Goal: Transaction & Acquisition: Purchase product/service

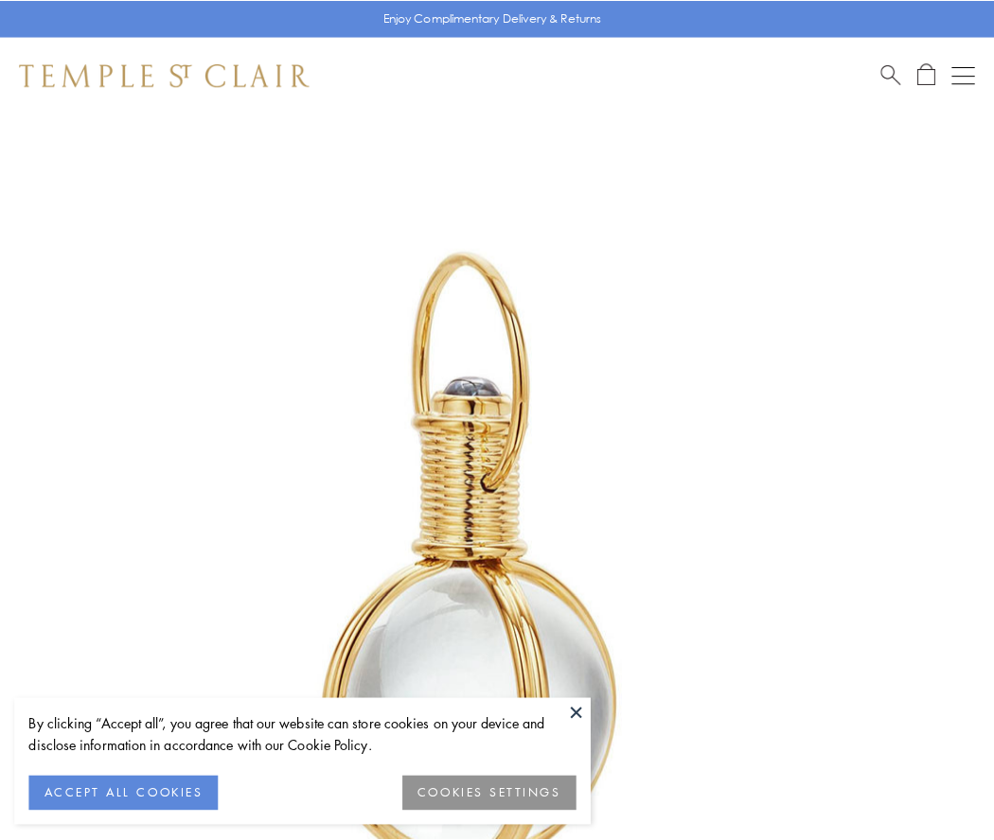
scroll to position [494, 0]
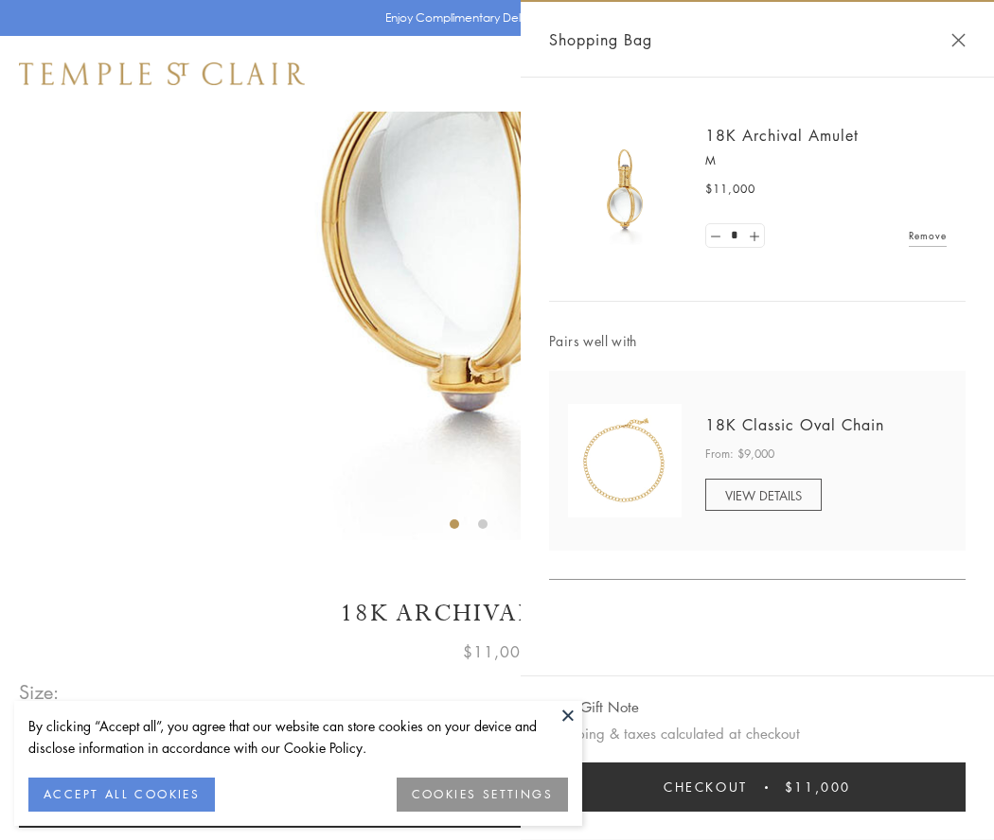
click at [757, 787] on button "Checkout $11,000" at bounding box center [757, 787] width 416 height 49
